Goal: Obtain resource: Download file/media

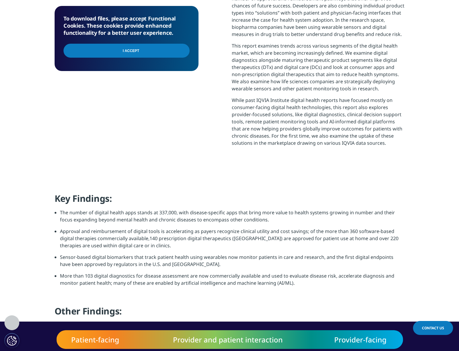
scroll to position [332, 0]
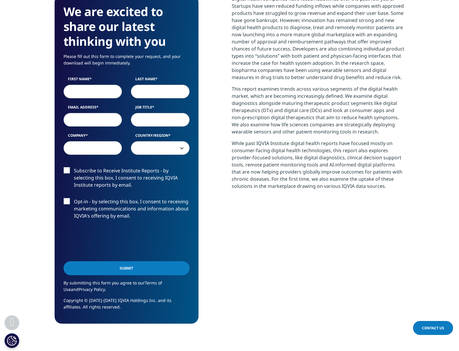
scroll to position [241, 0]
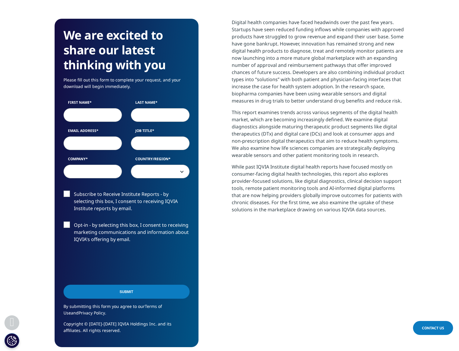
click at [88, 115] on input "First Name" at bounding box center [93, 115] width 59 height 14
type input "Priyanka"
type input "[PERSON_NAME]"
type input "[PERSON_NAME][EMAIL_ADDRESS][DOMAIN_NAME]"
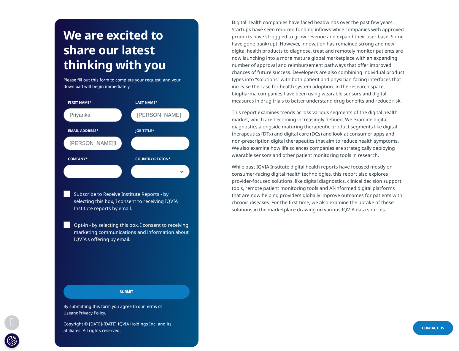
click at [154, 145] on input "Job Title" at bounding box center [160, 143] width 59 height 14
type input "Product Manager"
click at [99, 176] on input "Company" at bounding box center [93, 172] width 59 height 14
type input "PicnicHealth"
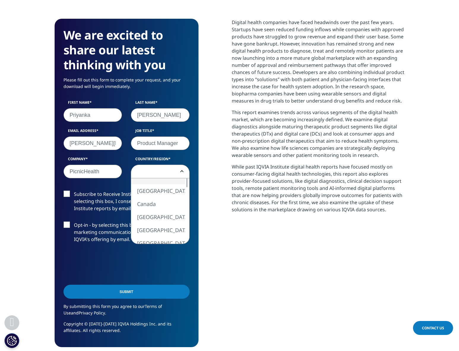
click at [155, 166] on span at bounding box center [160, 172] width 58 height 14
select select "[GEOGRAPHIC_DATA]"
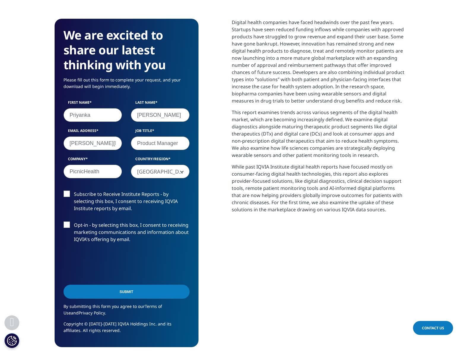
click at [118, 204] on label "Subscribe to Receive Institute Reports - by selecting this box, I consent to re…" at bounding box center [127, 202] width 126 height 25
click at [74, 190] on input "Subscribe to Receive Institute Reports - by selecting this box, I consent to re…" at bounding box center [74, 190] width 0 height 0
click at [118, 298] on input "Submit" at bounding box center [127, 291] width 126 height 14
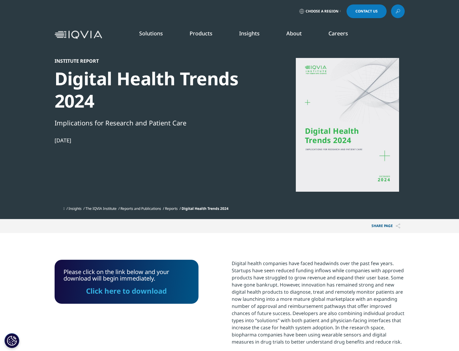
click at [146, 285] on div "Click here to download" at bounding box center [127, 288] width 126 height 13
click at [147, 291] on link "Click here to download" at bounding box center [126, 291] width 81 height 10
